Goal: Find specific page/section: Find specific page/section

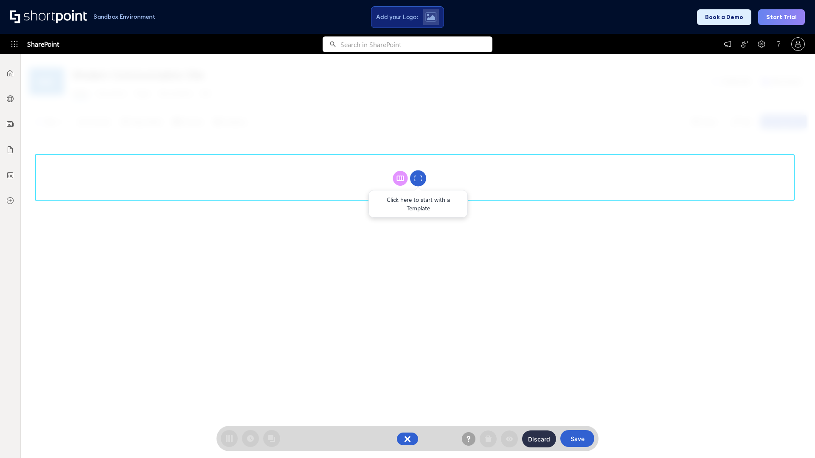
click at [418, 178] on circle at bounding box center [418, 179] width 16 height 16
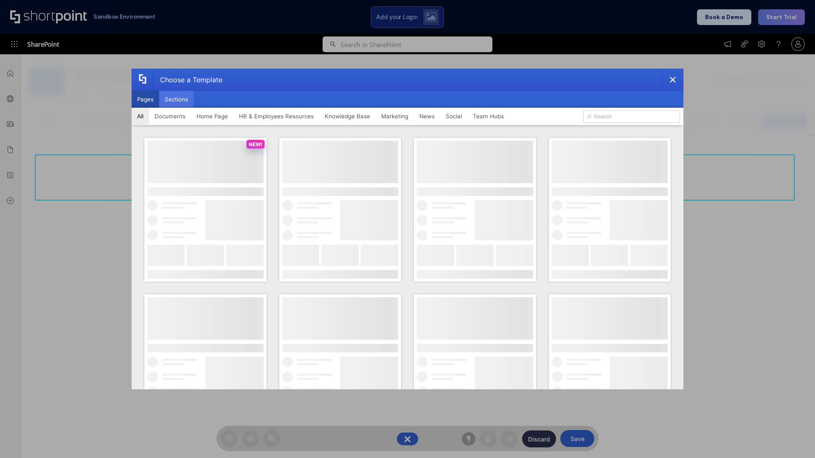
click at [176, 99] on button "Sections" at bounding box center [176, 99] width 34 height 17
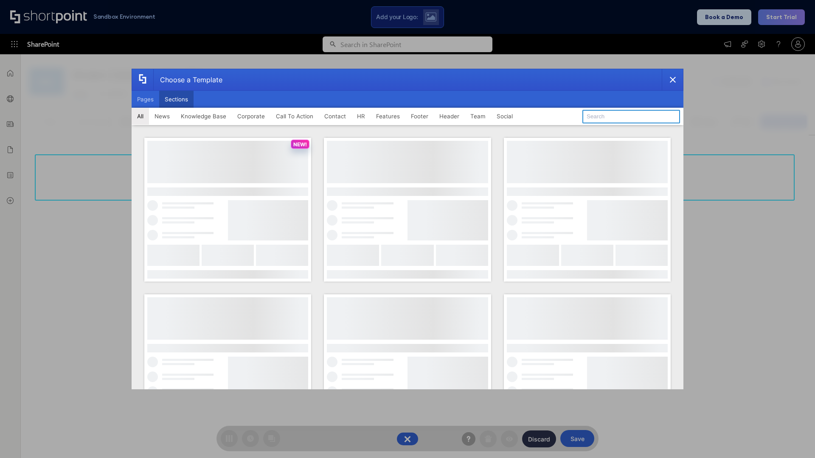
type input "HR Hub"
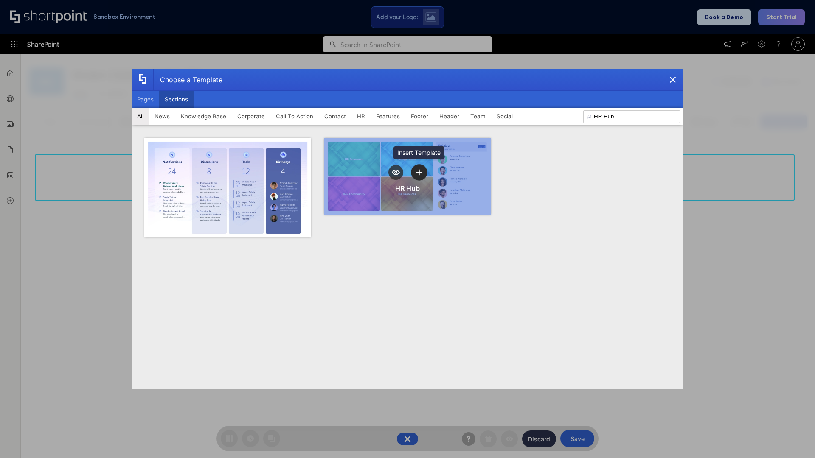
click at [419, 172] on icon "template selector" at bounding box center [419, 172] width 6 height 6
